Goal: Navigation & Orientation: Find specific page/section

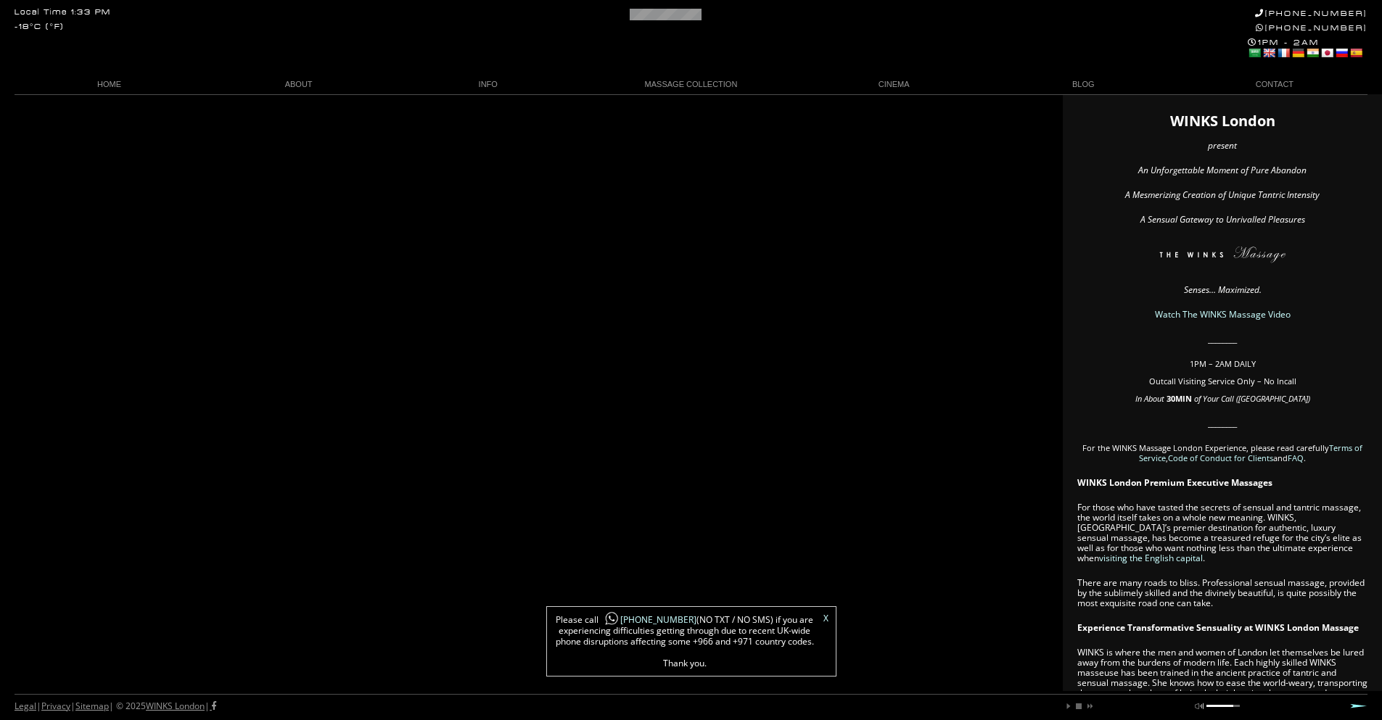
scroll to position [0, 59]
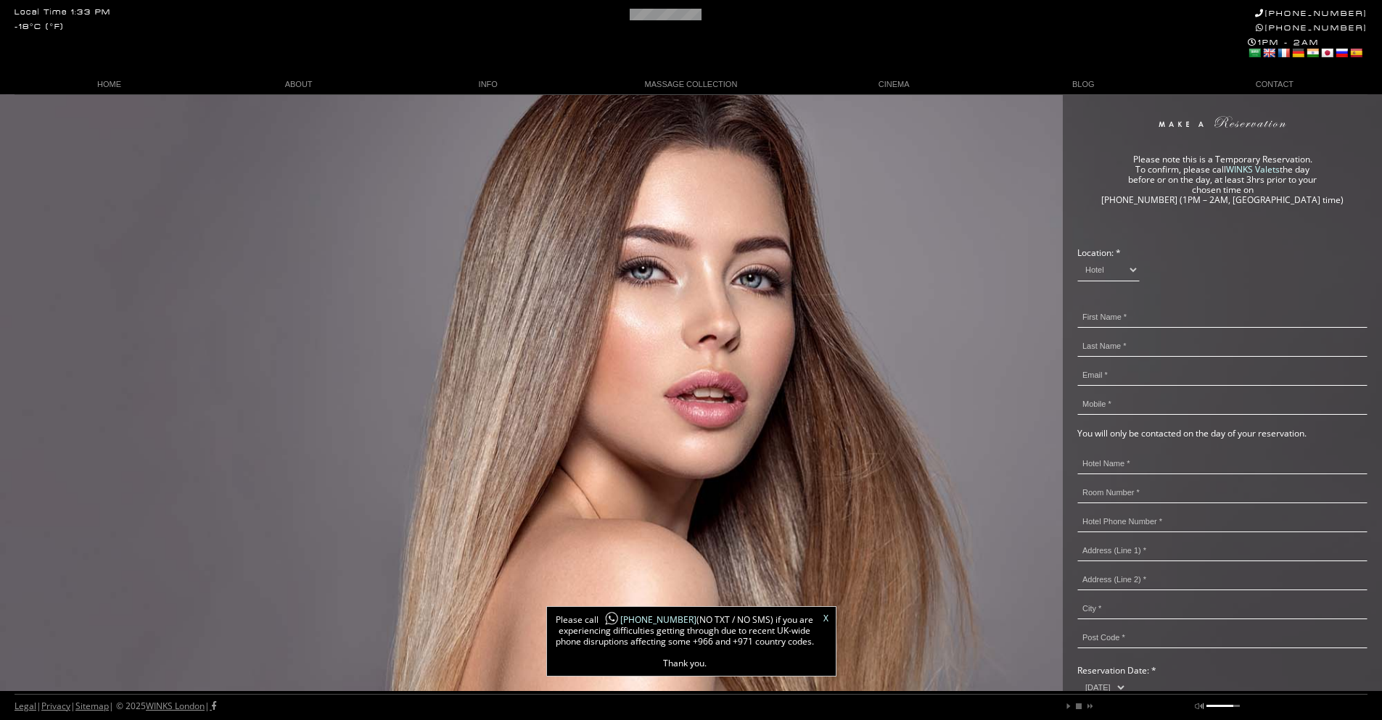
scroll to position [0, 22]
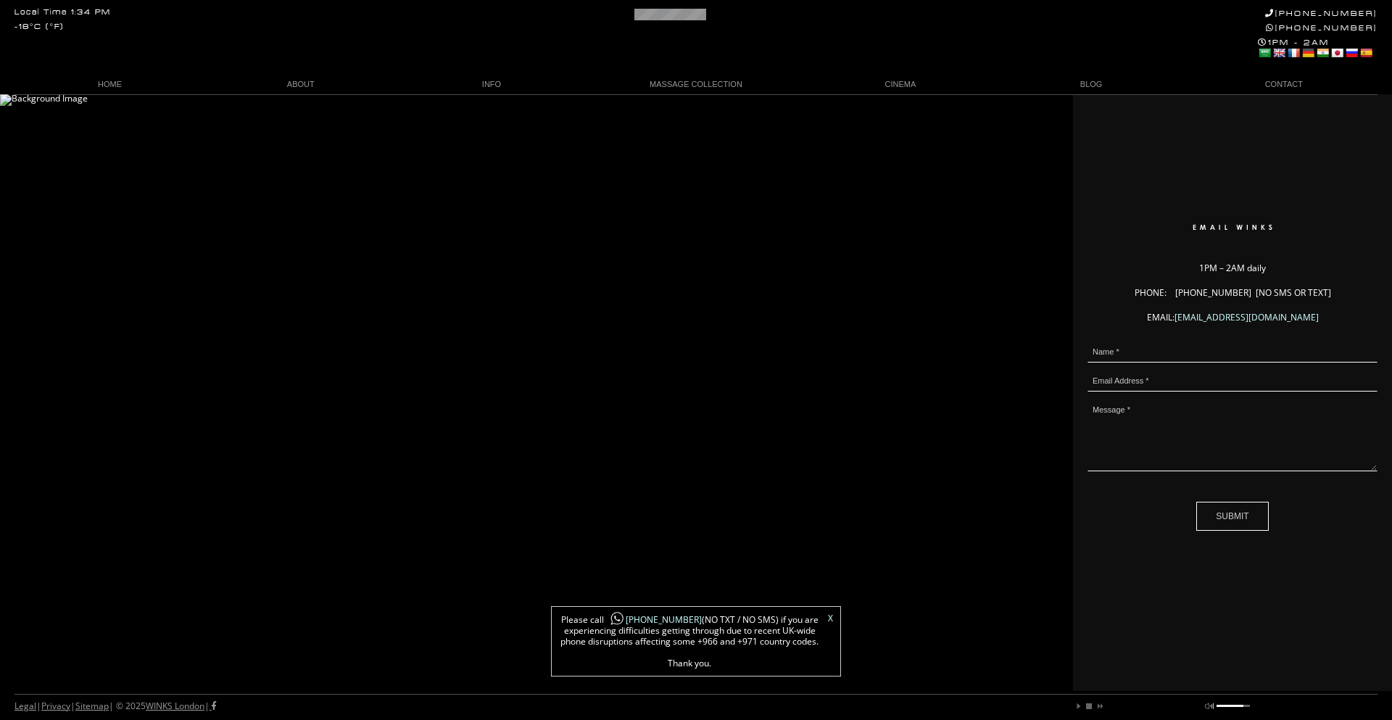
scroll to position [0, 87]
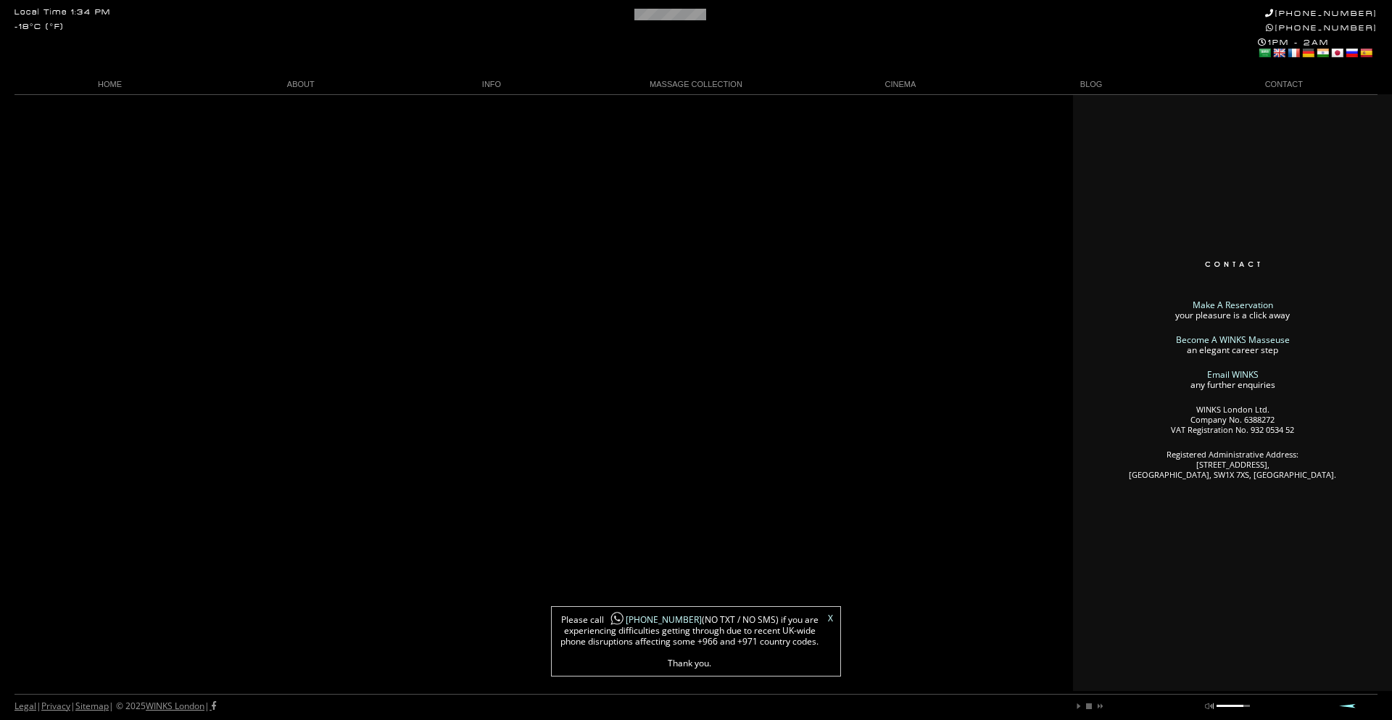
scroll to position [0, 69]
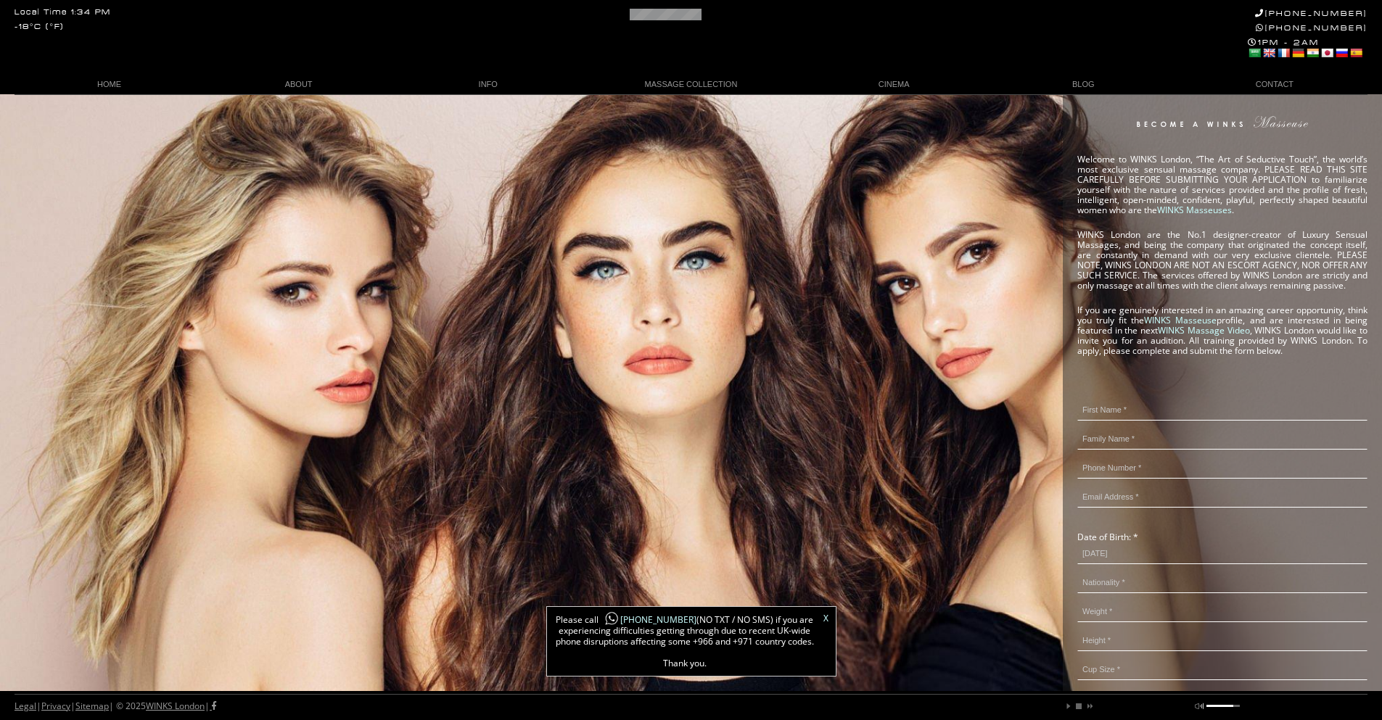
scroll to position [0, 39]
